Goal: Information Seeking & Learning: Learn about a topic

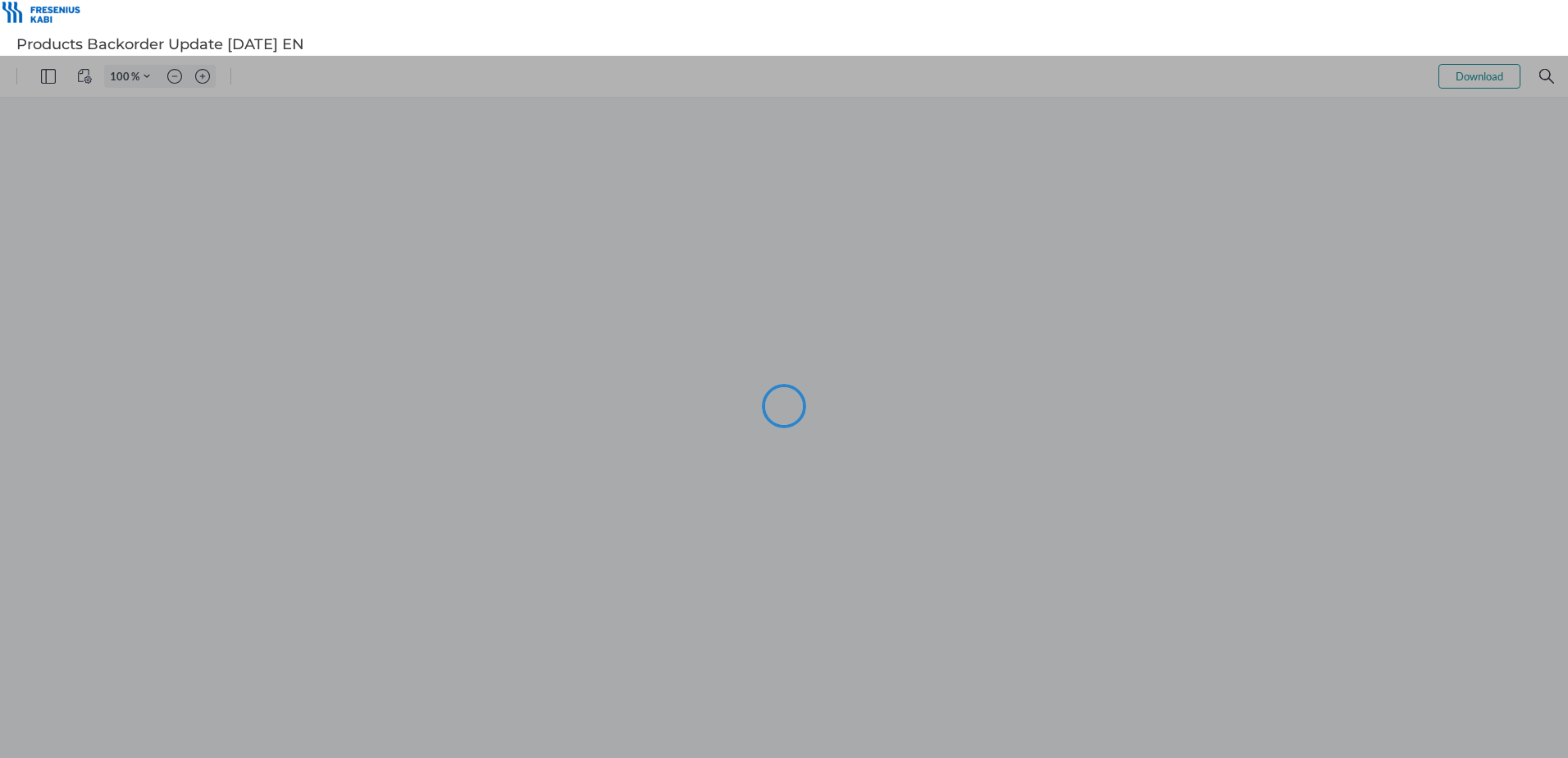
type input "101"
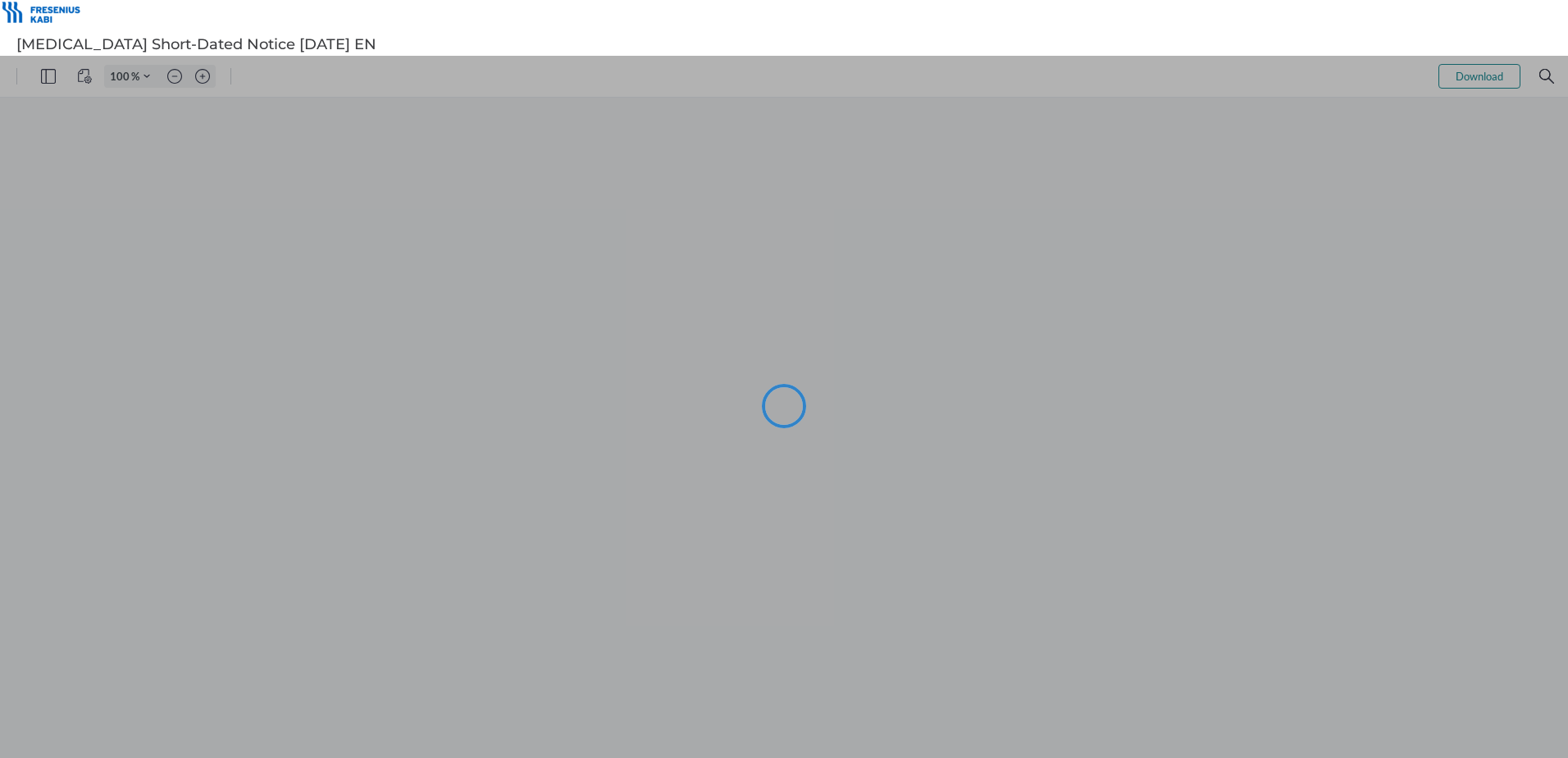
type input "101"
